Goal: Use online tool/utility: Utilize a website feature to perform a specific function

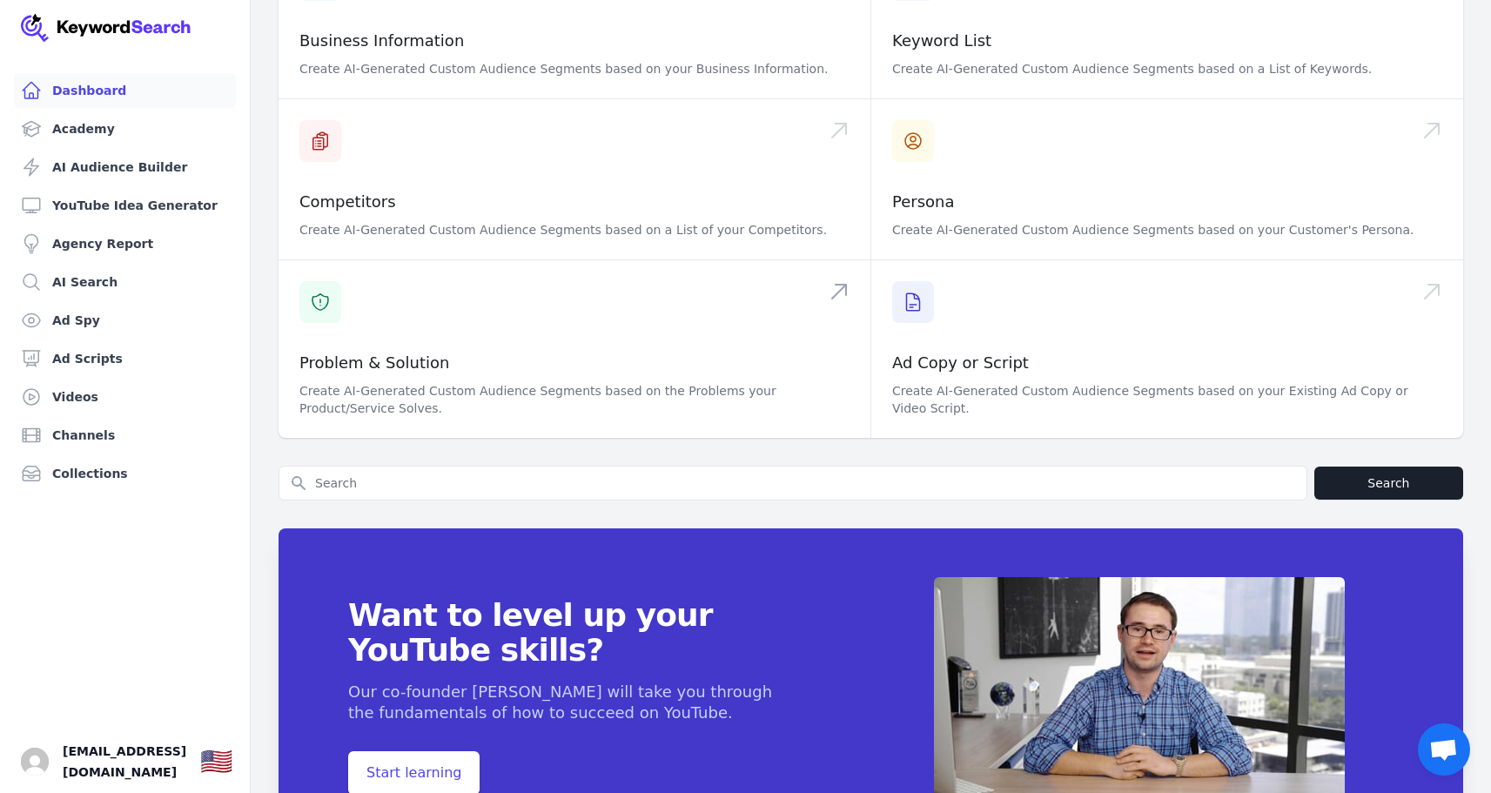
scroll to position [492, 0]
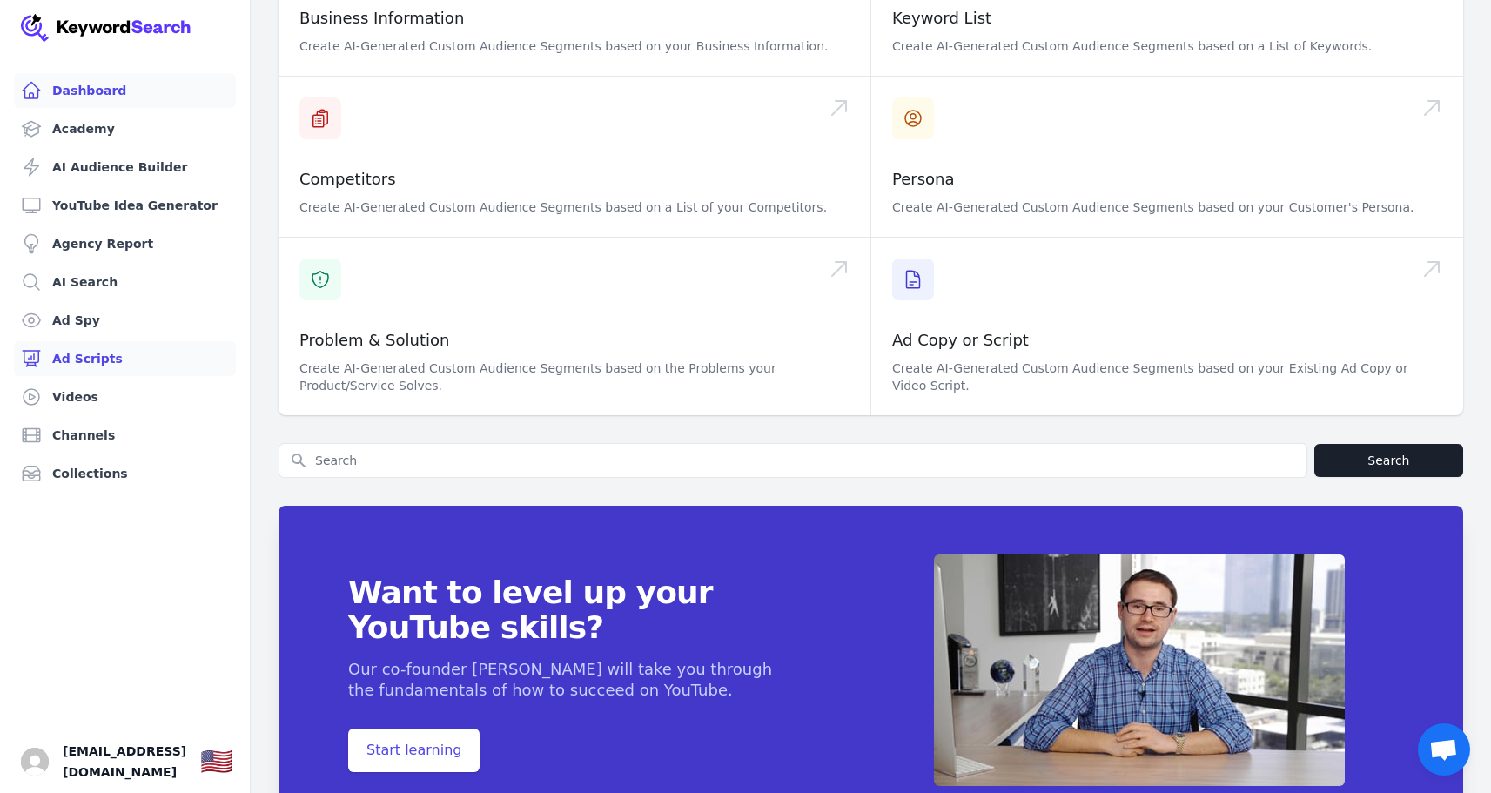
click at [70, 357] on link "Ad Scripts" at bounding box center [125, 358] width 222 height 35
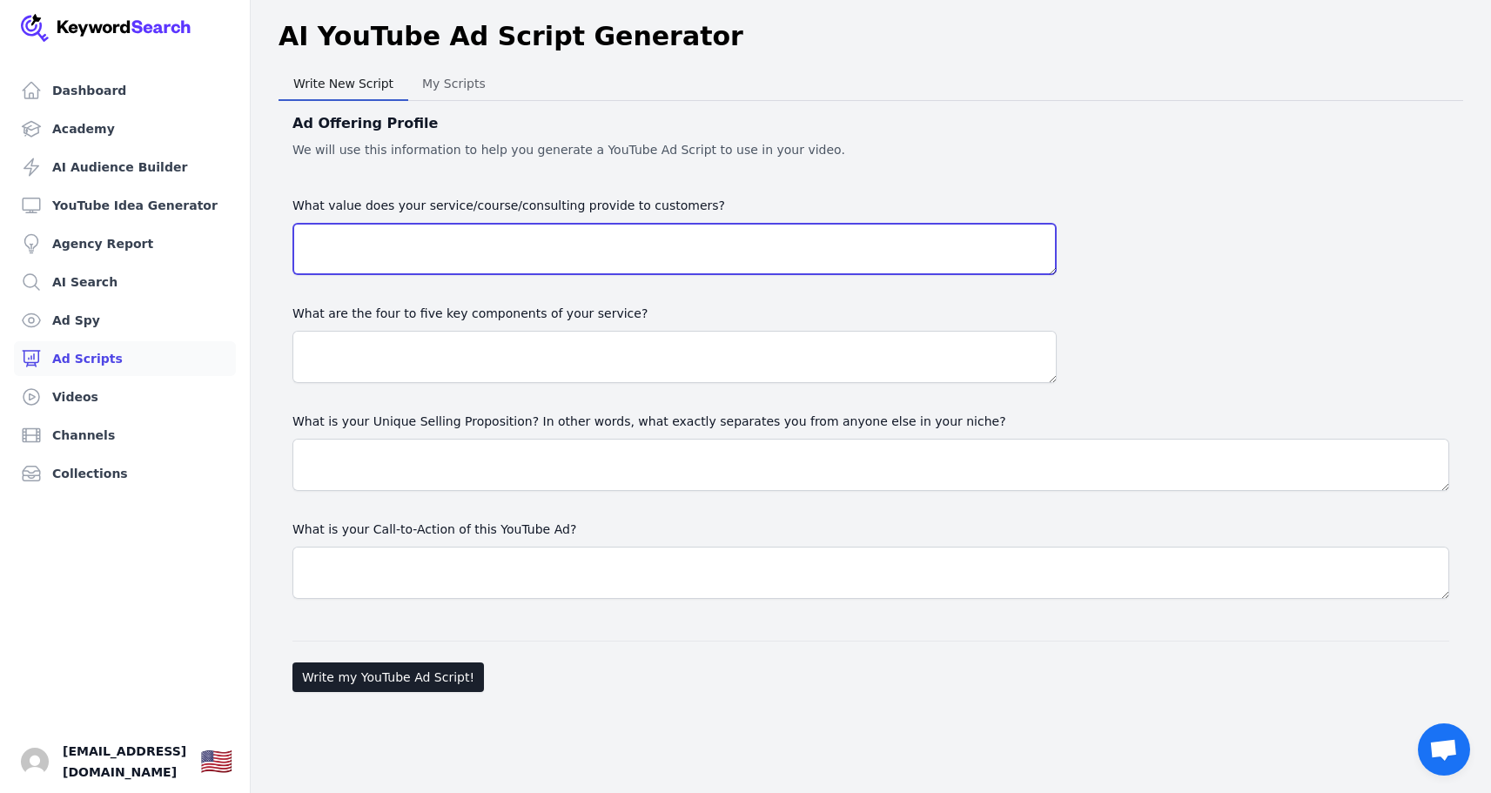
click at [520, 259] on textarea "What value does your service/course/consulting provide to customers?" at bounding box center [674, 249] width 764 height 52
paste textarea "Financial clarity and organization so owners always know where their money stan…"
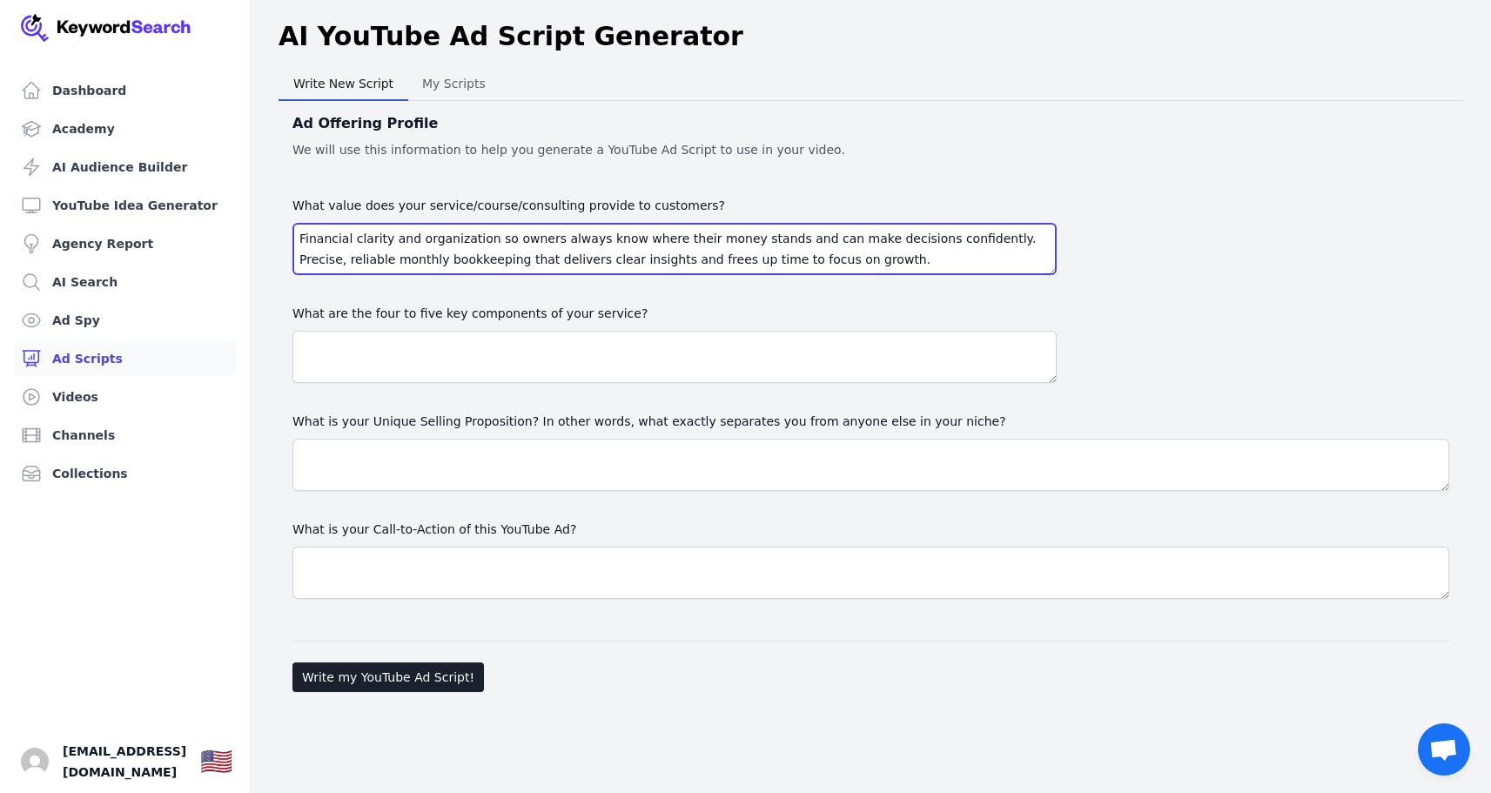
scroll to position [54, 0]
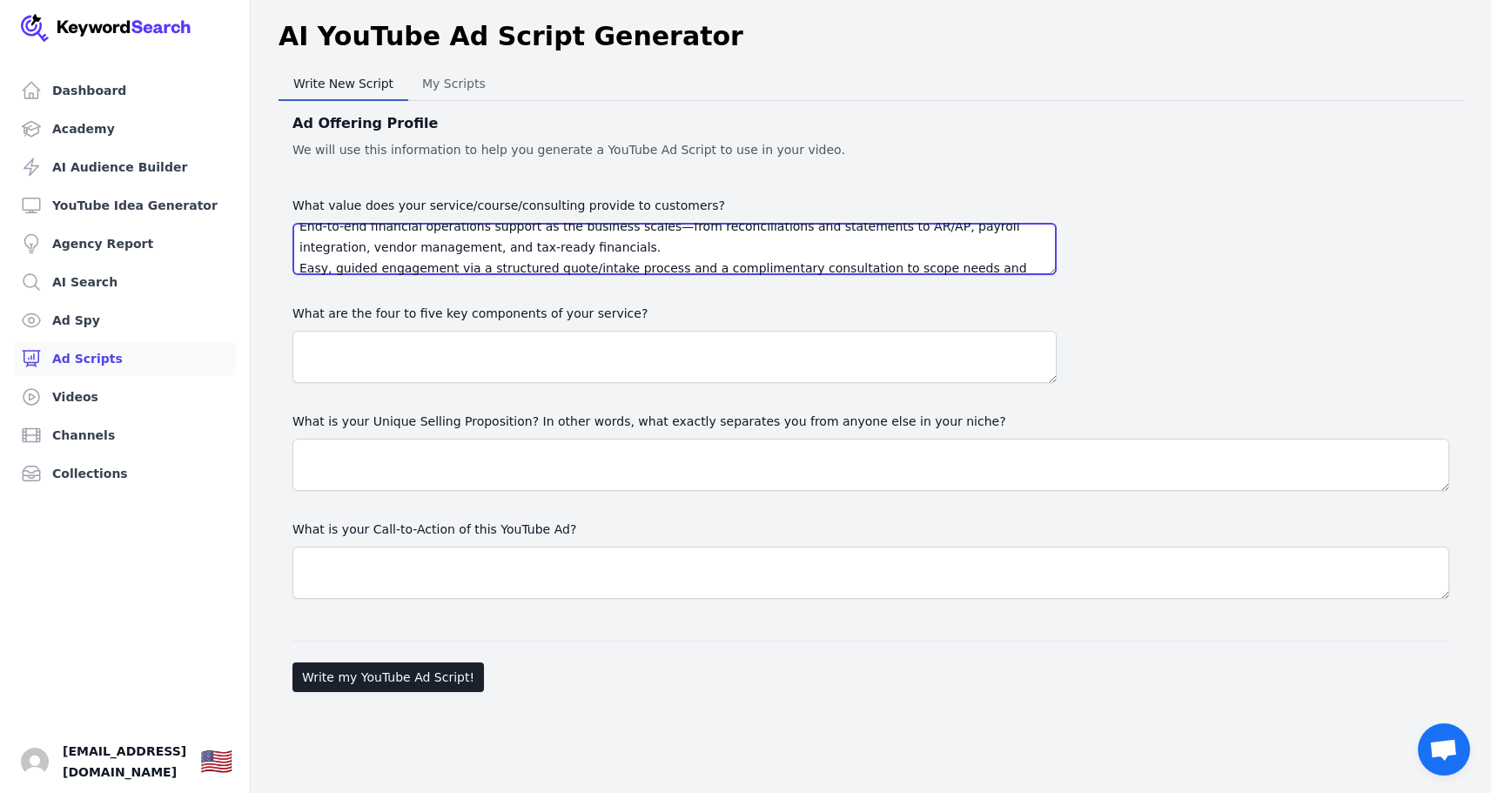
type textarea "Financial clarity and organization so owners always know where their money stan…"
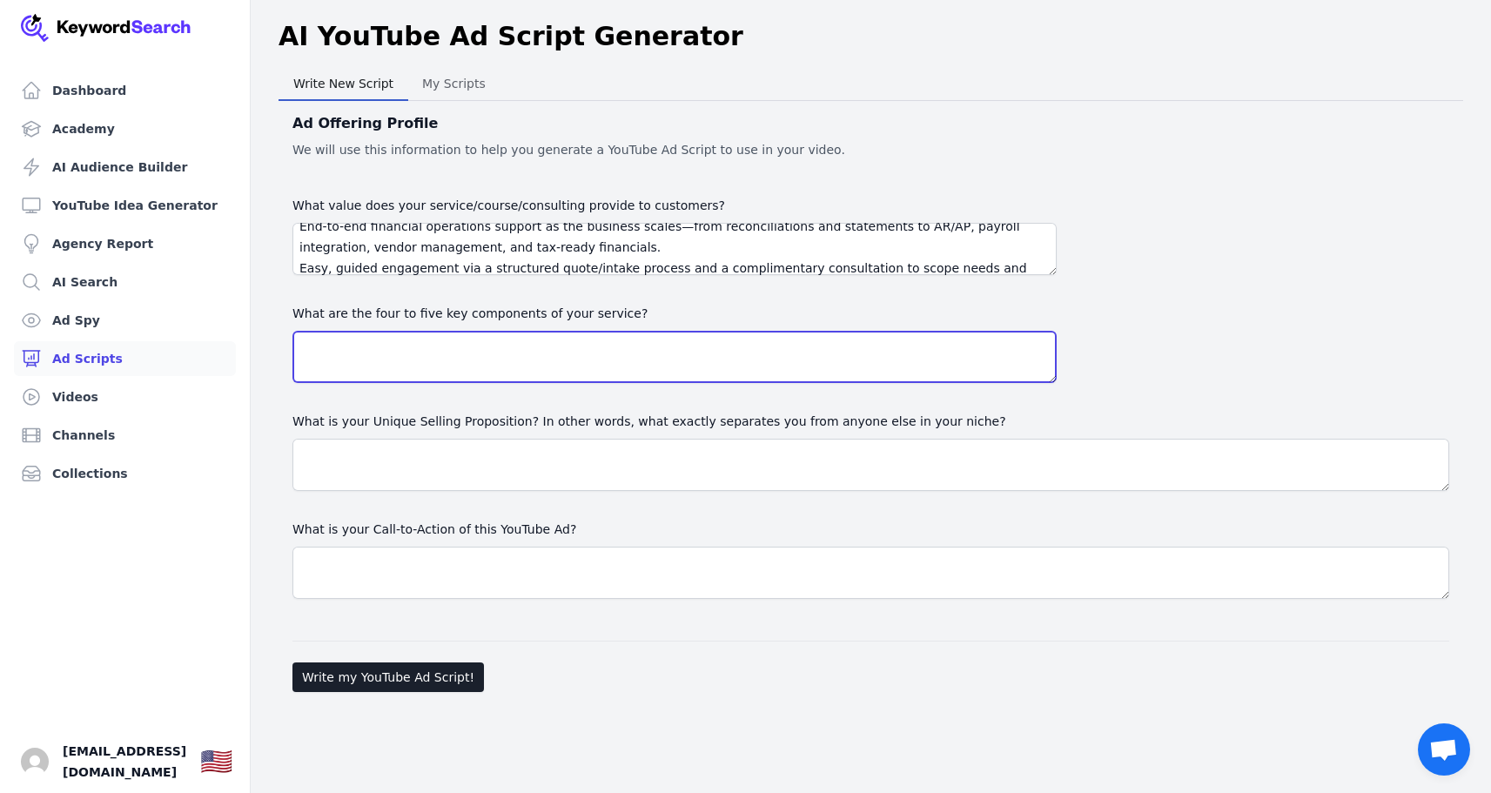
click at [606, 360] on textarea at bounding box center [674, 357] width 764 height 52
paste textarea "Monthly bookkeeping foundation: bank/credit card reconciliations and monthly fi…"
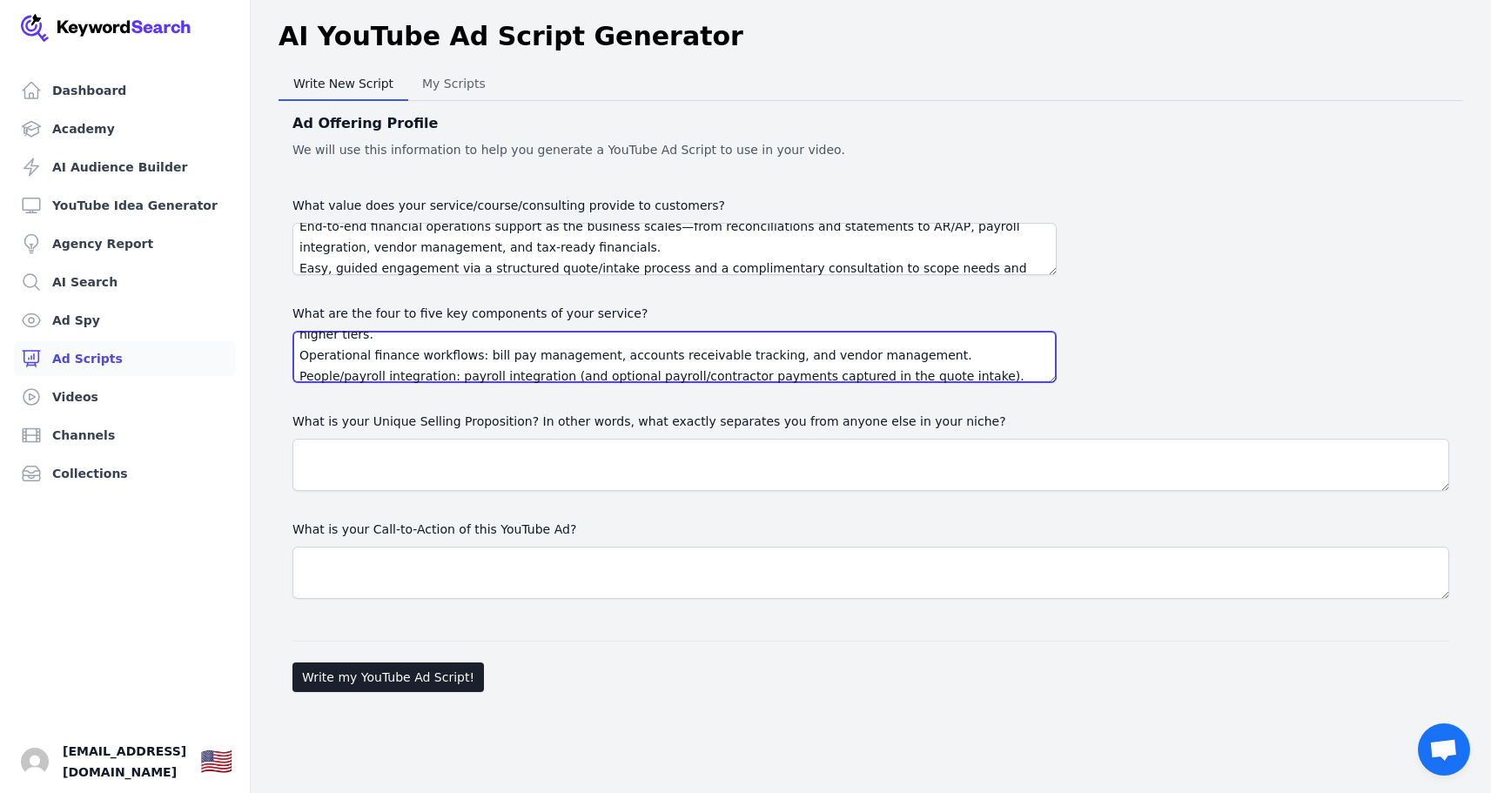
type textarea "Monthly bookkeeping foundation: bank/credit card reconciliations and monthly fi…"
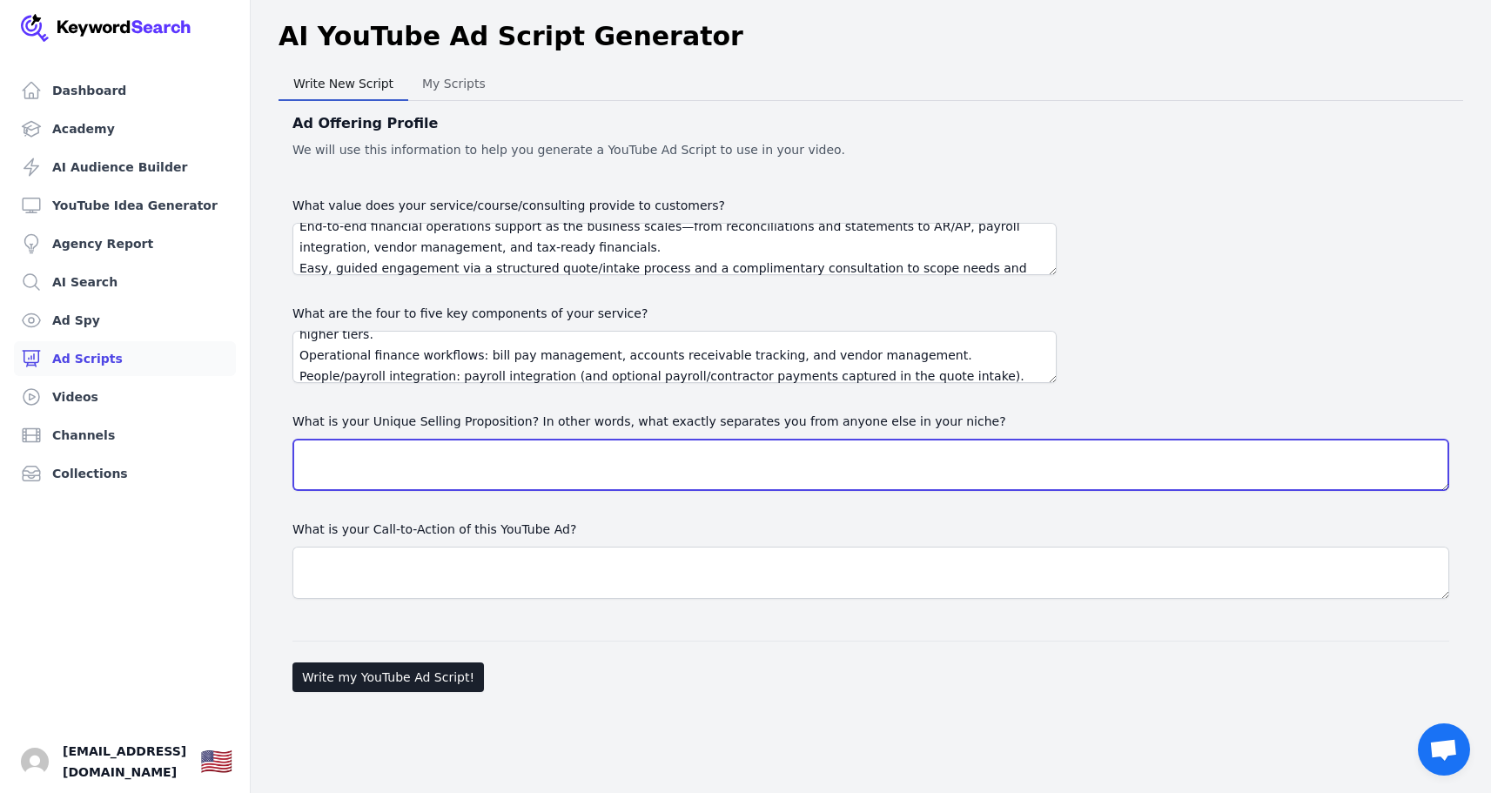
click at [558, 447] on textarea "What is your Unique Selling Proposition? In other words, what exactly separates…" at bounding box center [870, 465] width 1157 height 52
paste textarea "Stage‑aligned service tiers that map directly to business maturity (Ledger Harm…"
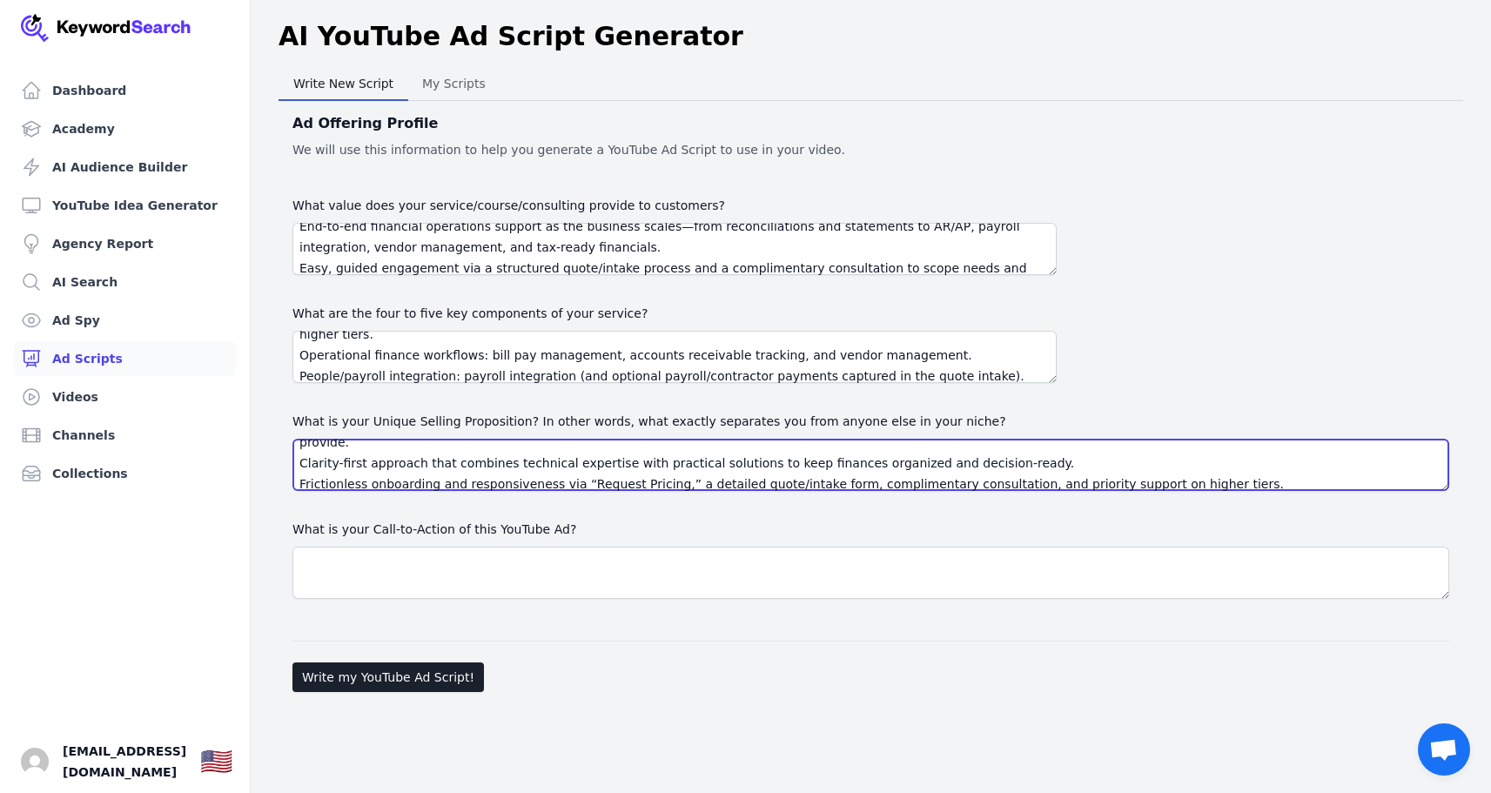
type textarea "Stage‑aligned service tiers that map directly to business maturity (Ledger Harm…"
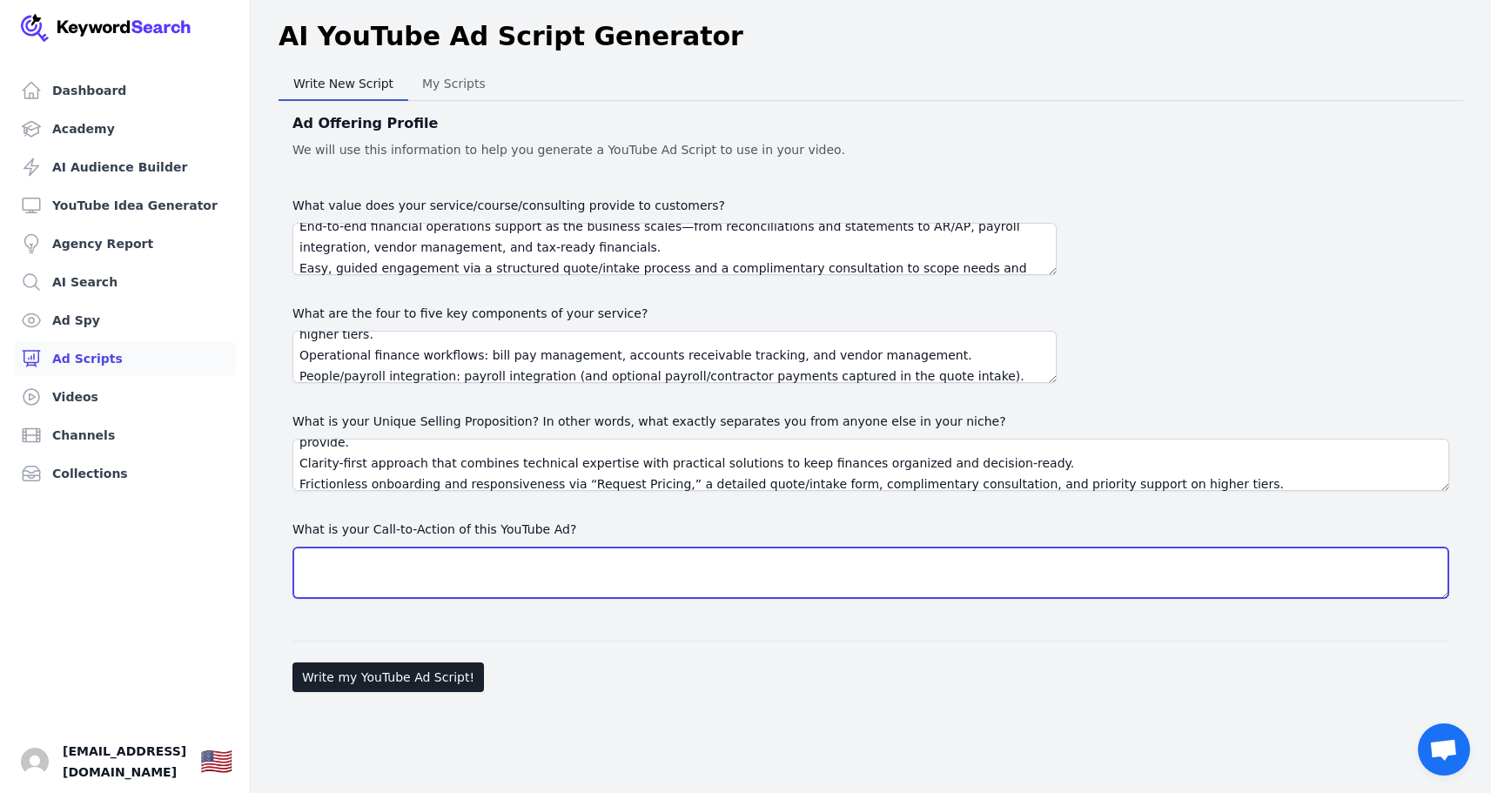
click at [451, 568] on textarea "What is your Call-to-Action of this YouTube Ad?" at bounding box center [870, 573] width 1157 height 52
paste textarea "Primary CTA: “Book your complimentary consultation” linking to the consultation…"
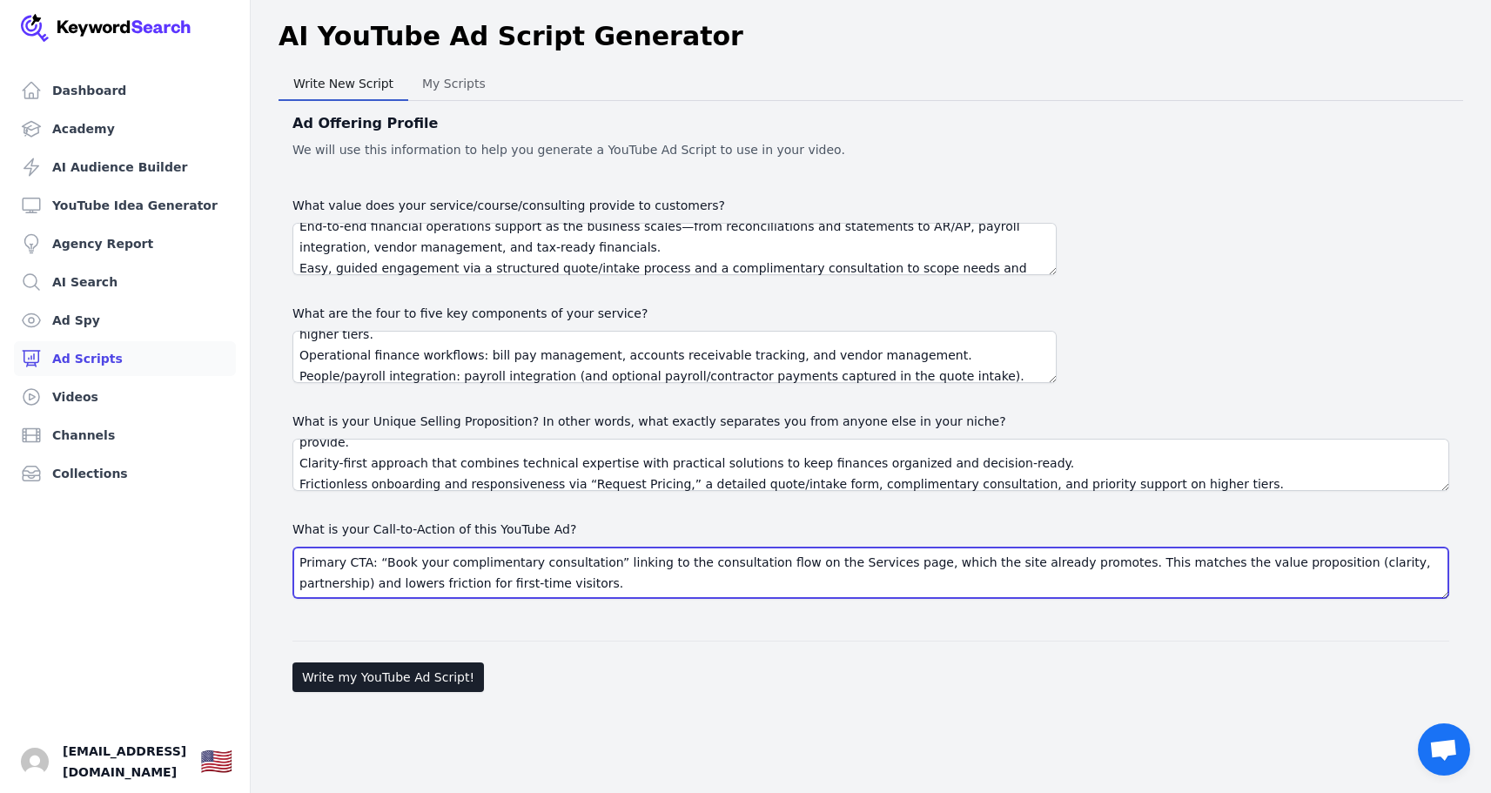
scroll to position [33, 0]
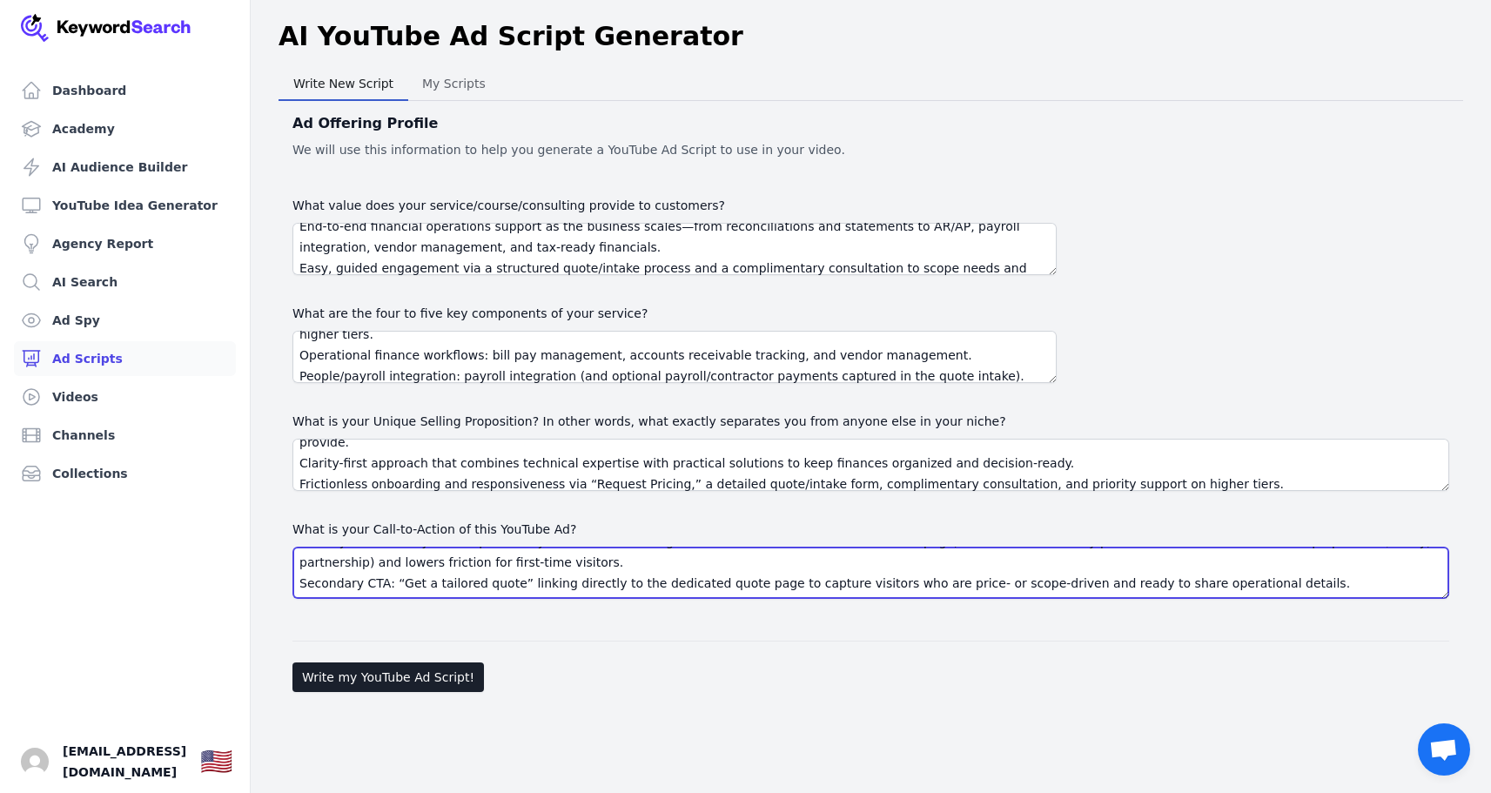
type textarea "Primary CTA: “Book your complimentary consultation” linking to the consultation…"
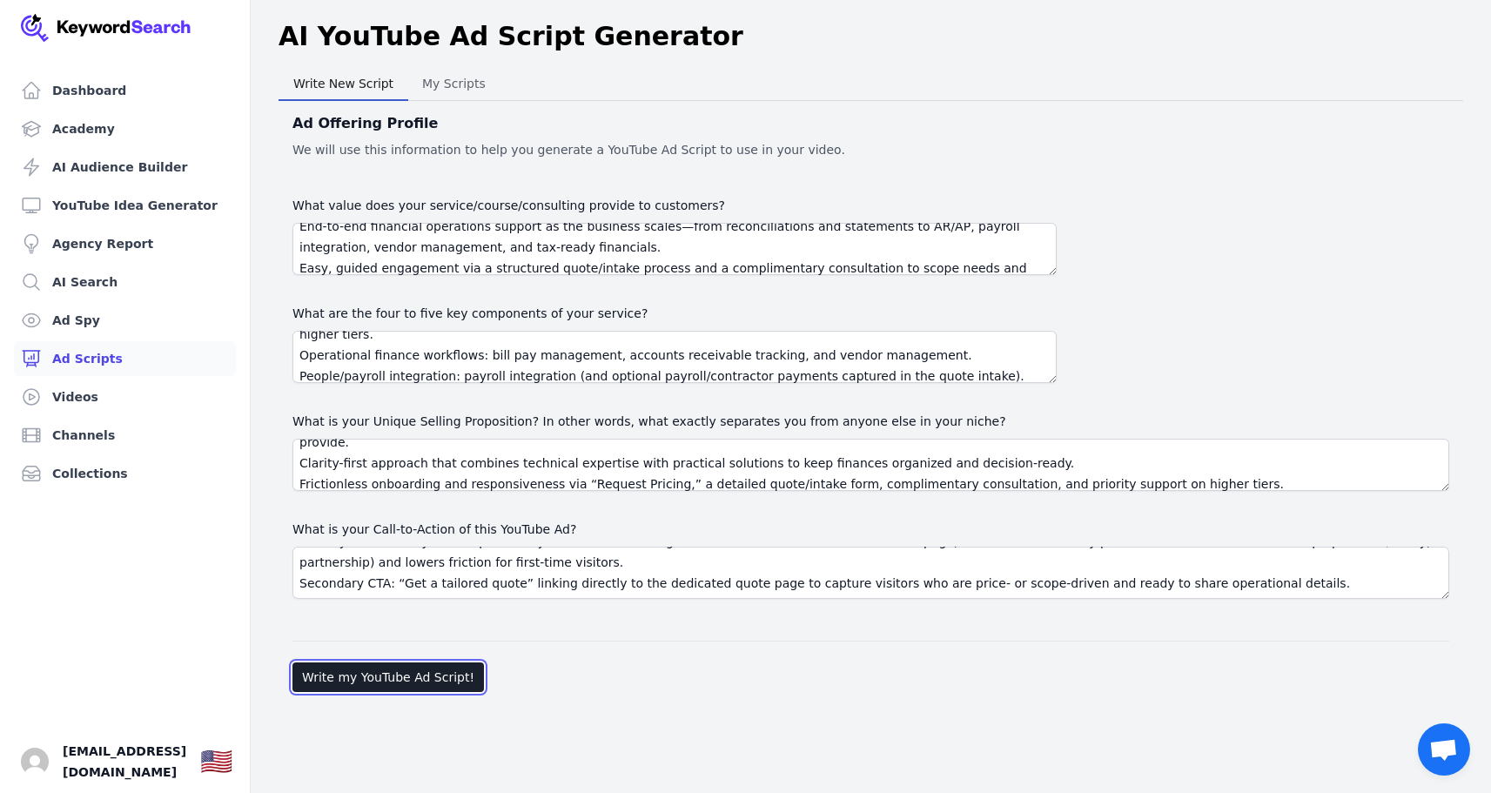
click at [401, 684] on button "Write my YouTube Ad Script!" at bounding box center [387, 677] width 191 height 30
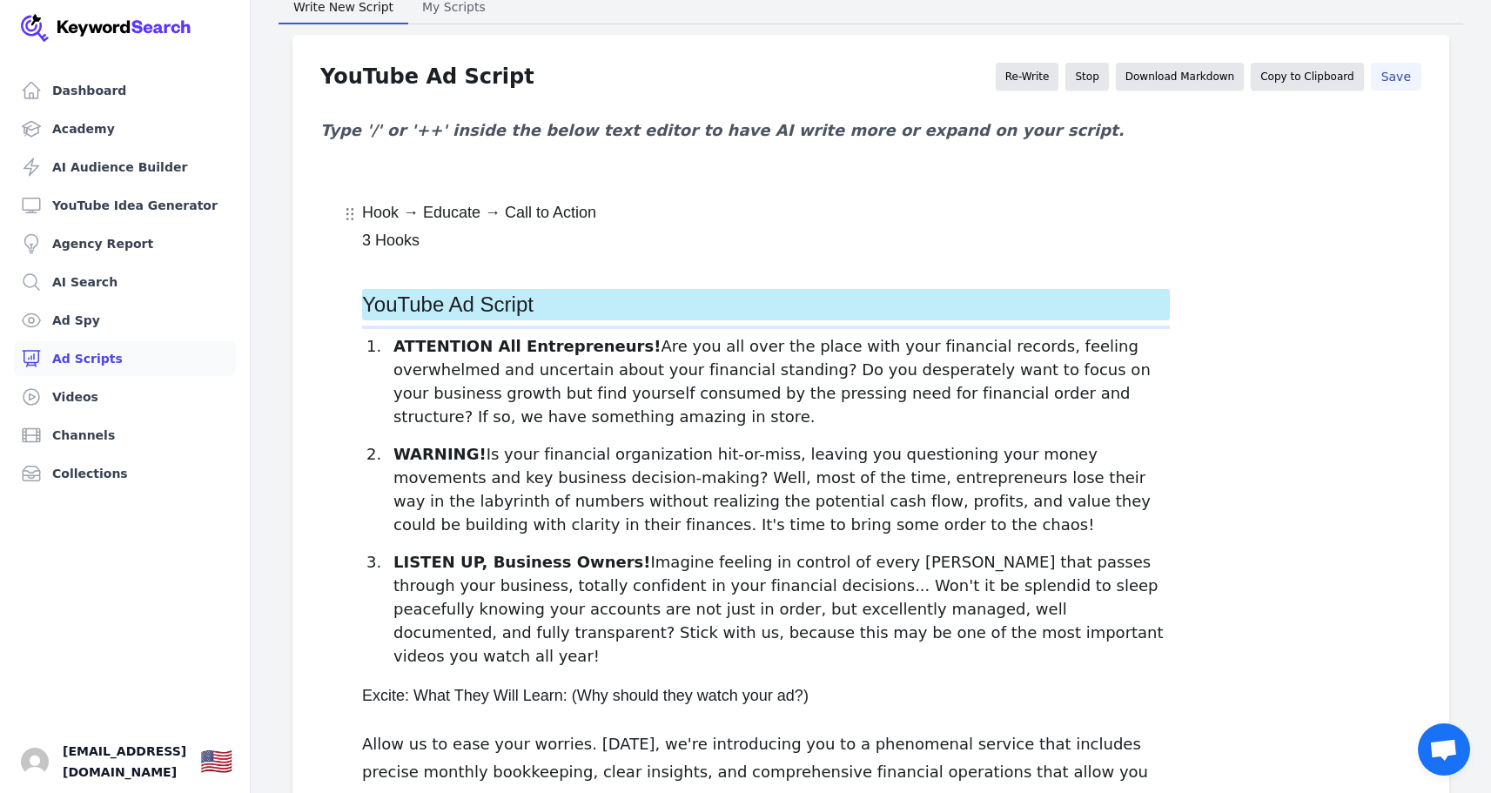
scroll to position [31, 0]
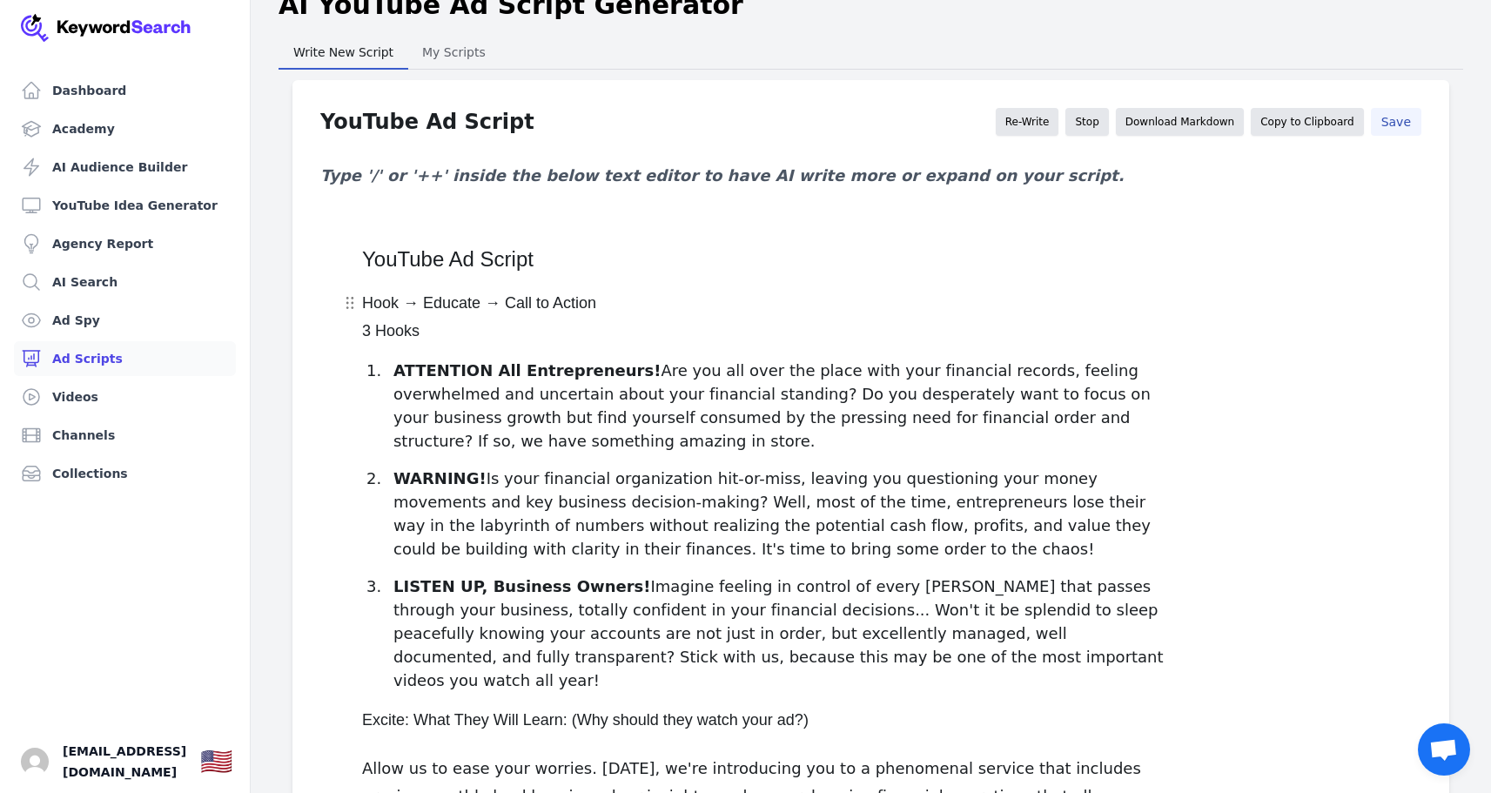
click at [417, 299] on h5 "Hook → Educate → Call to Action" at bounding box center [766, 303] width 808 height 28
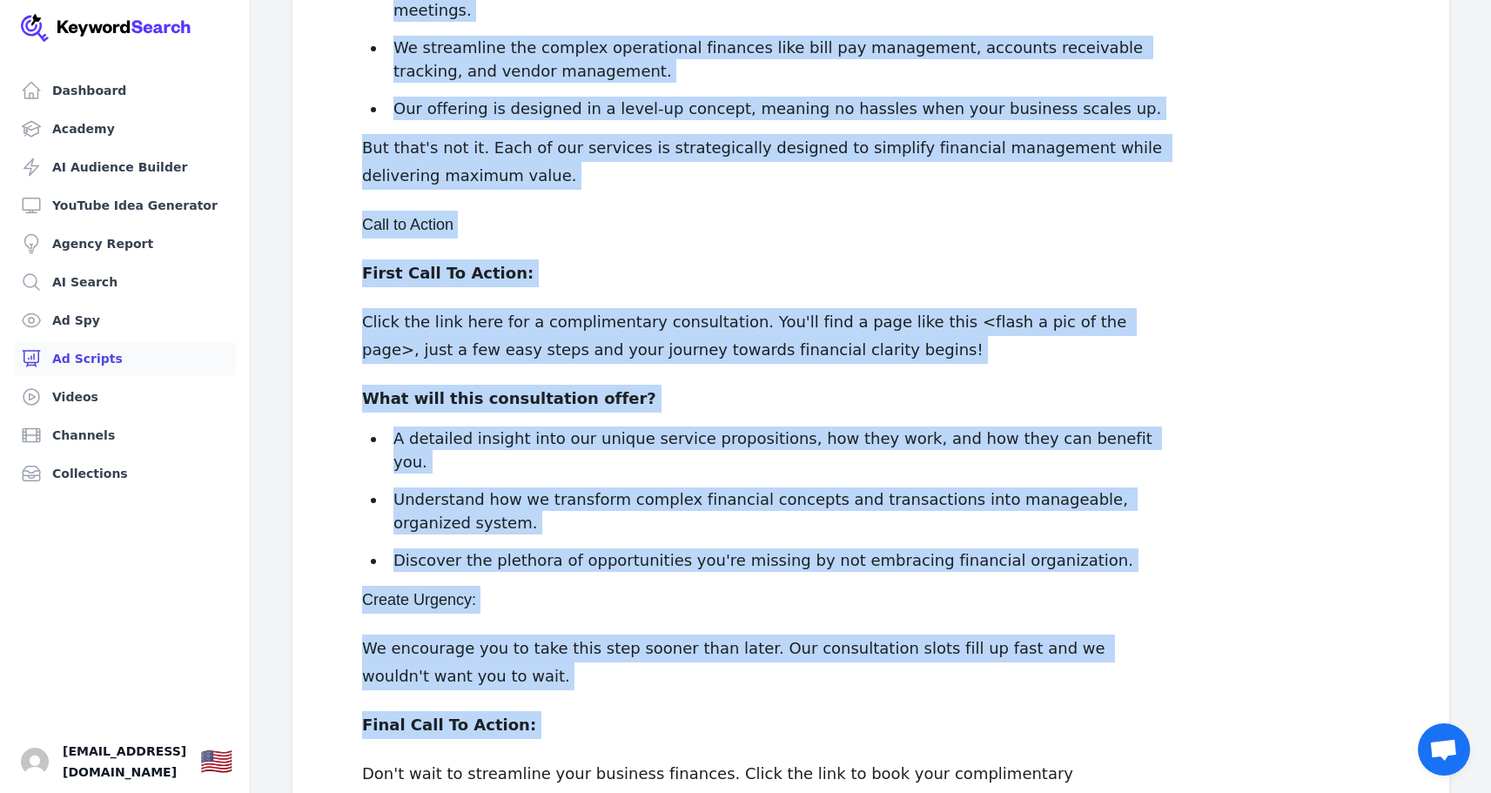
scroll to position [1423, 0]
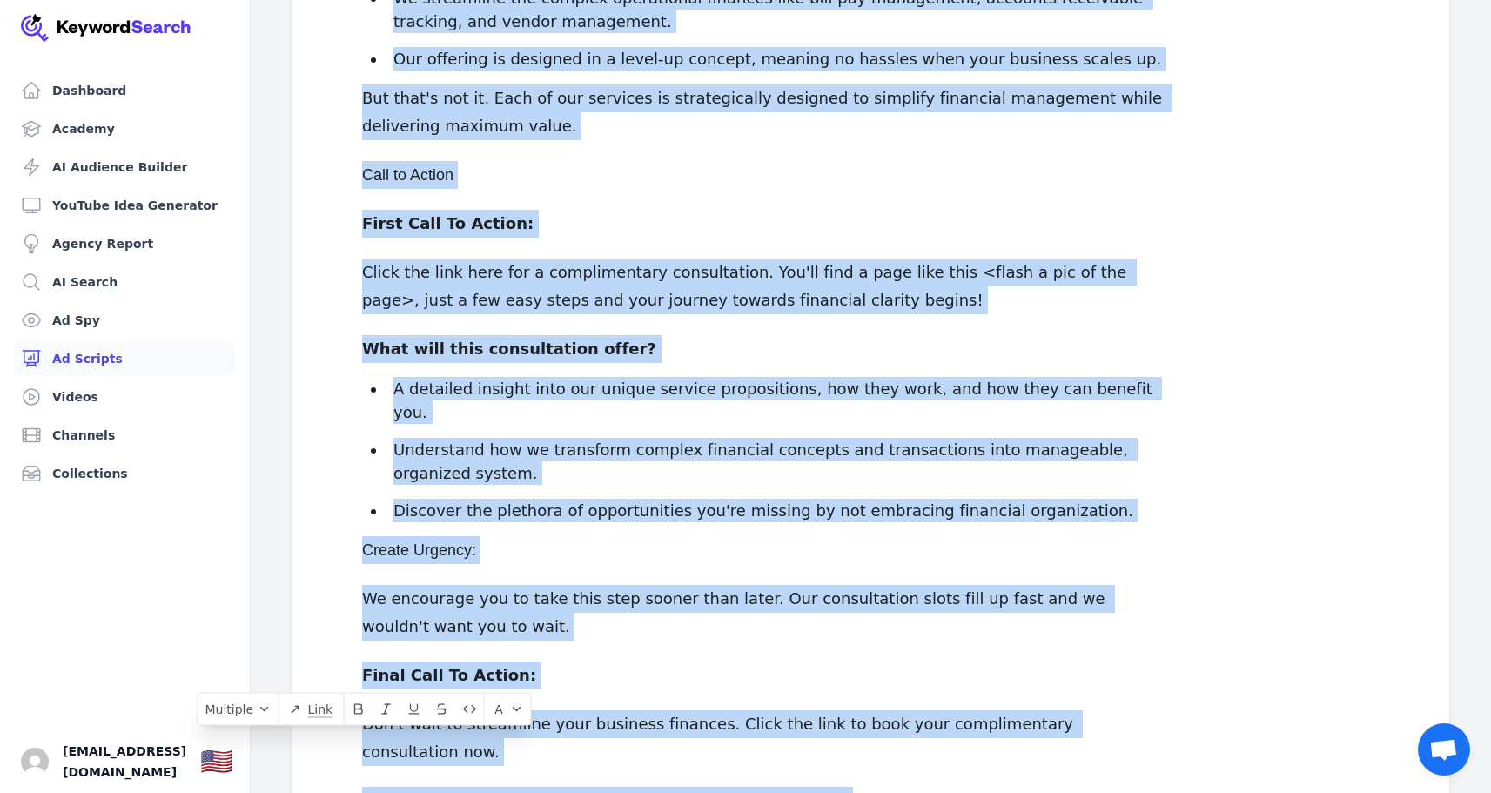
drag, startPoint x: 365, startPoint y: 302, endPoint x: 871, endPoint y: 689, distance: 637.6
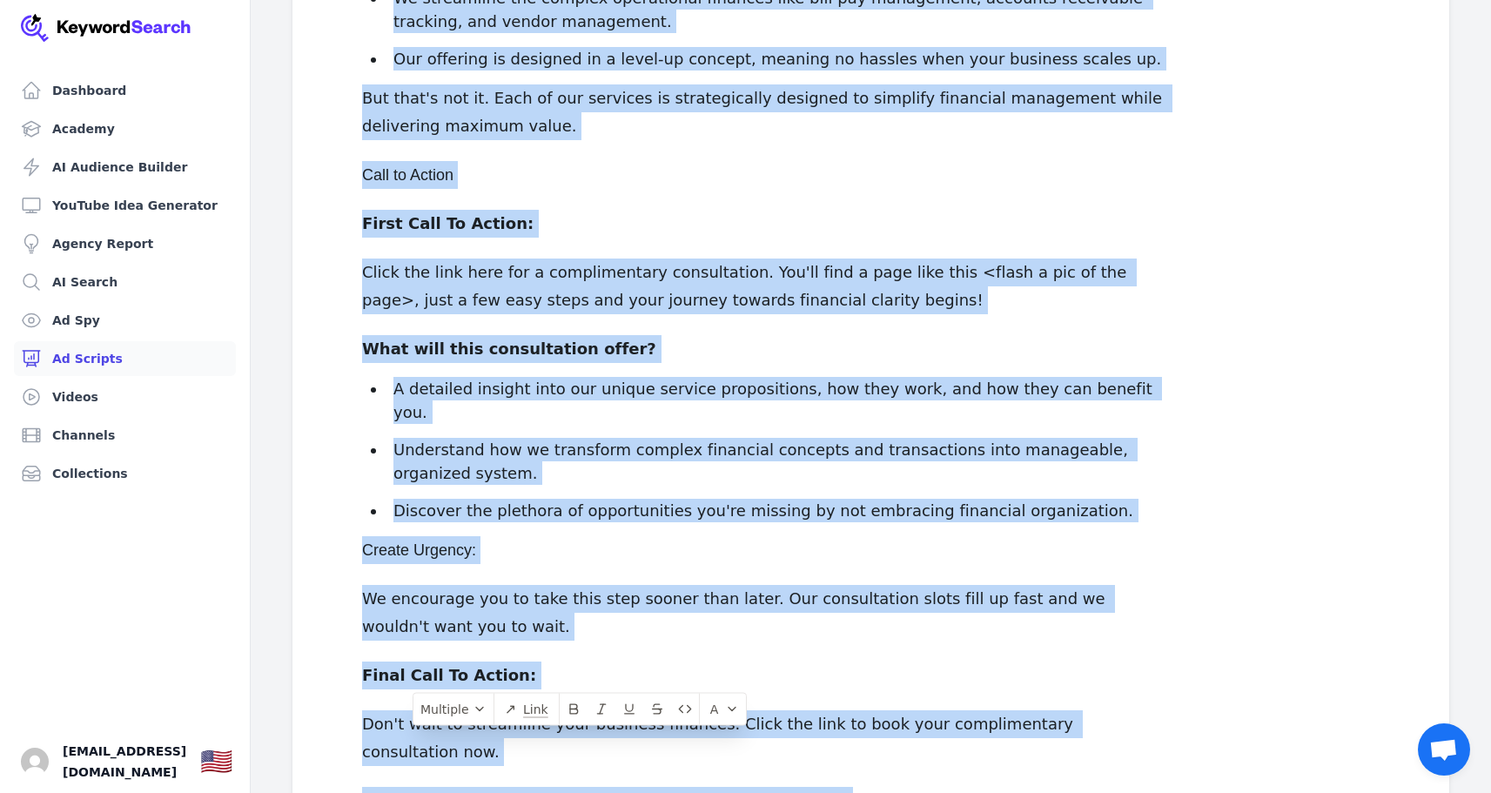
copy div "Lore → Ipsumdo → Sita co Adipis 9 Elits DOEIUSMOD Tem Incididuntutl! Etd mag al…"
